Goal: Transaction & Acquisition: Purchase product/service

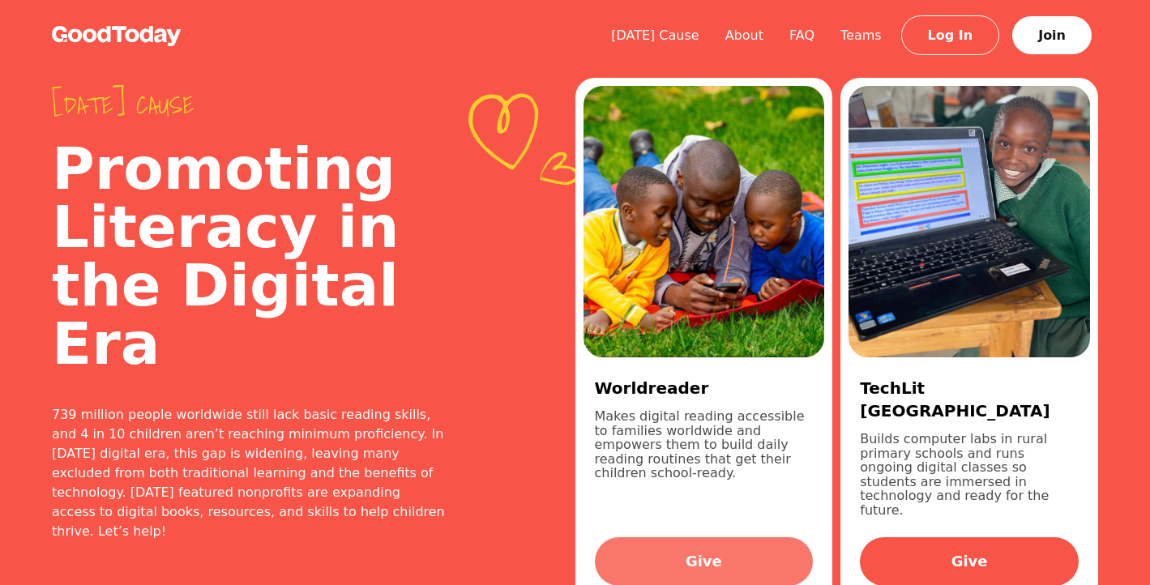
click at [673, 537] on link "Give" at bounding box center [704, 561] width 219 height 49
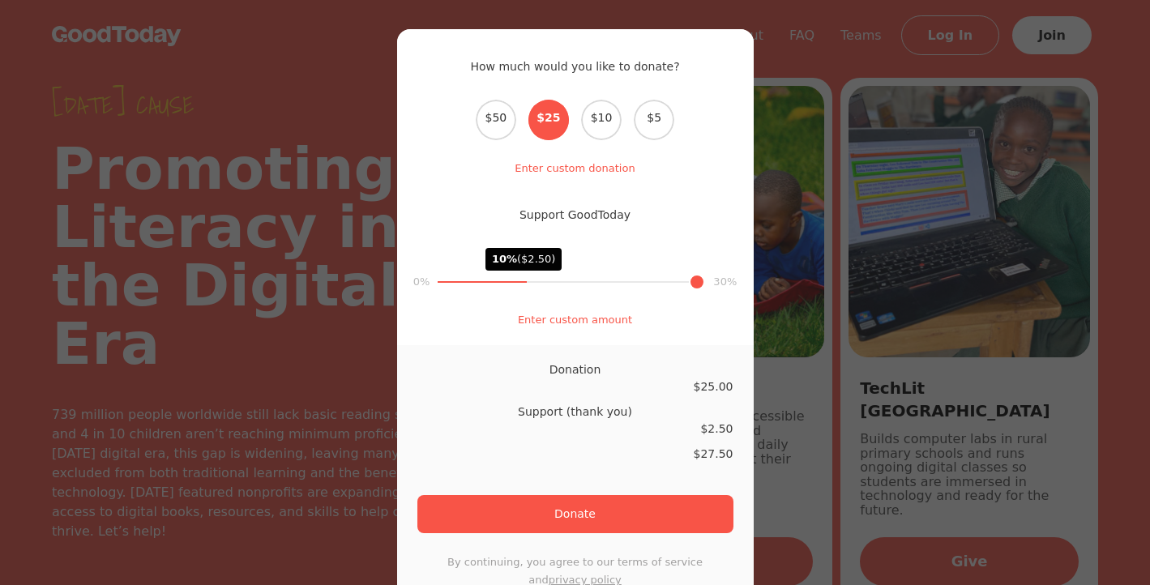
click at [775, 392] on div "How much would you like to donate? Select the donation amount $50 $25 $10 $5 En…" at bounding box center [575, 292] width 1150 height 585
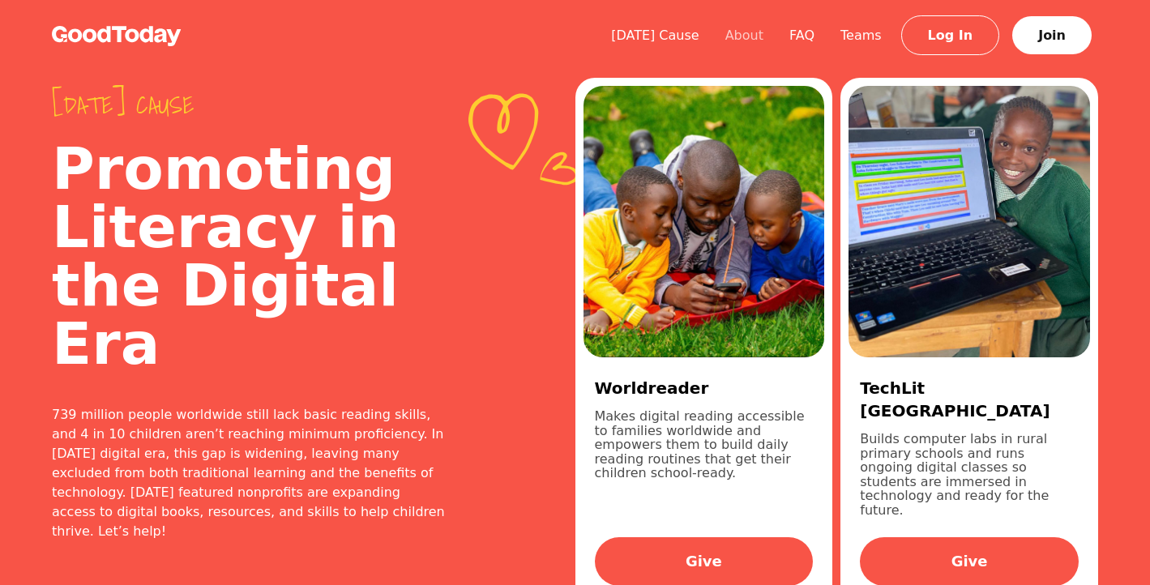
click at [763, 37] on link "About" at bounding box center [744, 35] width 64 height 15
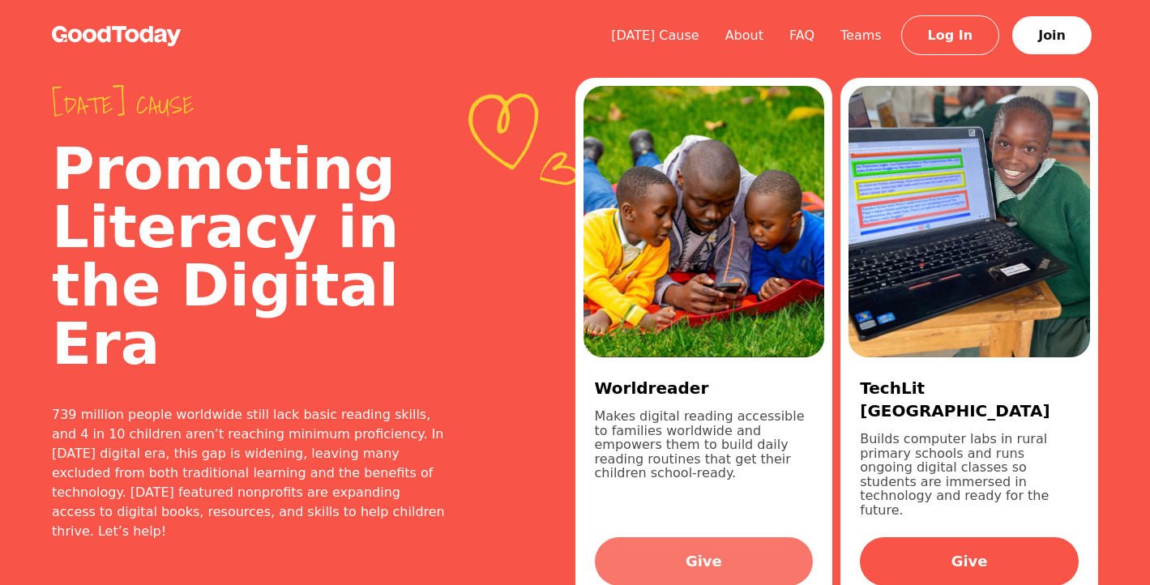
click at [699, 537] on link "Give" at bounding box center [704, 561] width 219 height 49
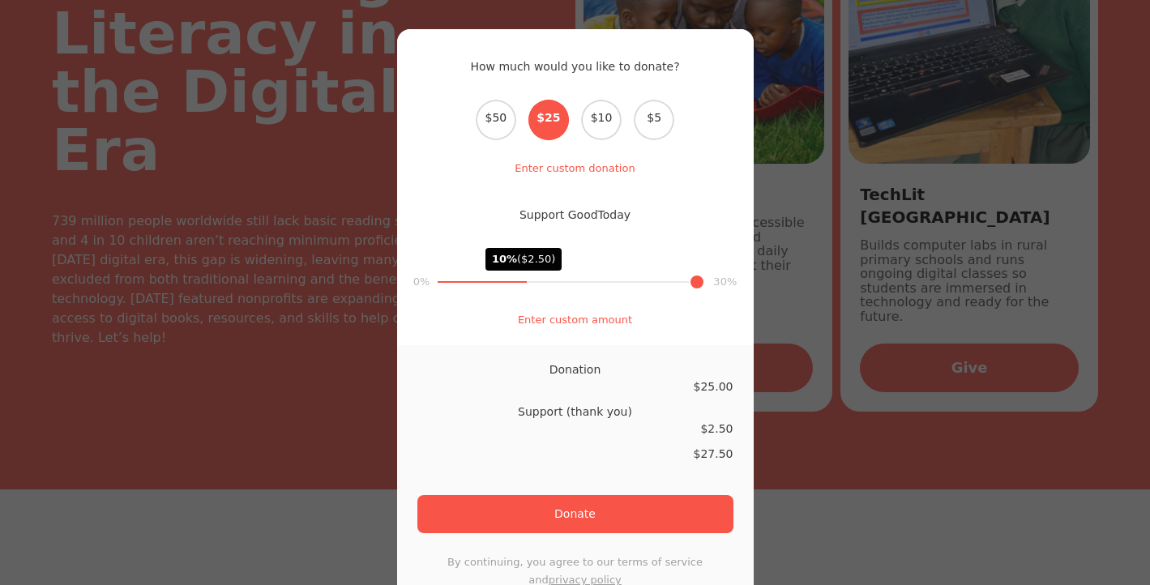
scroll to position [197, 0]
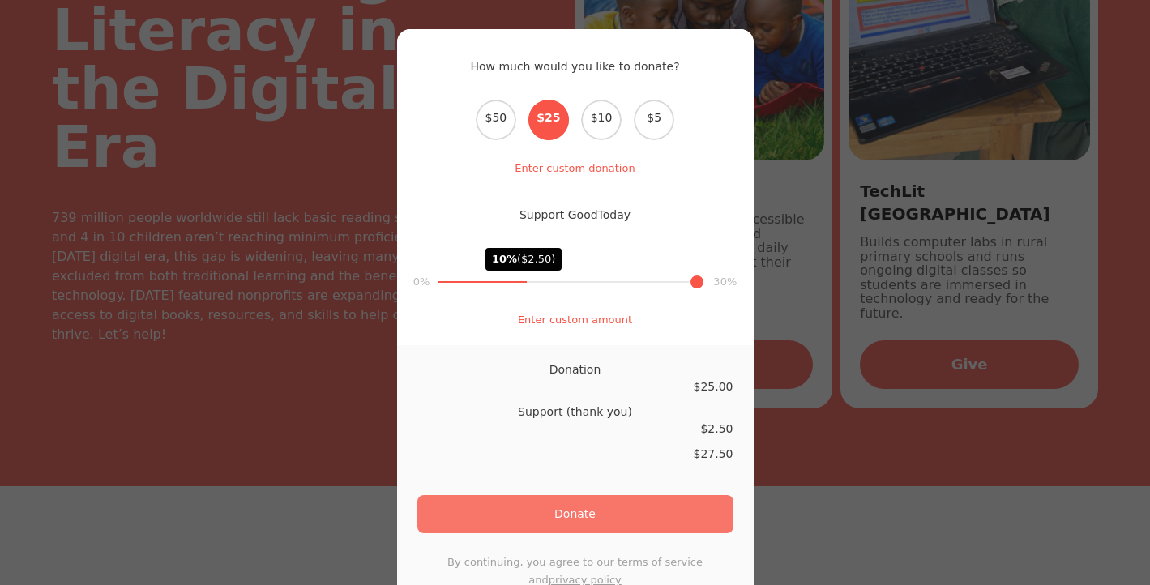
click at [603, 511] on button "Donate" at bounding box center [575, 514] width 316 height 38
